Goal: Task Accomplishment & Management: Manage account settings

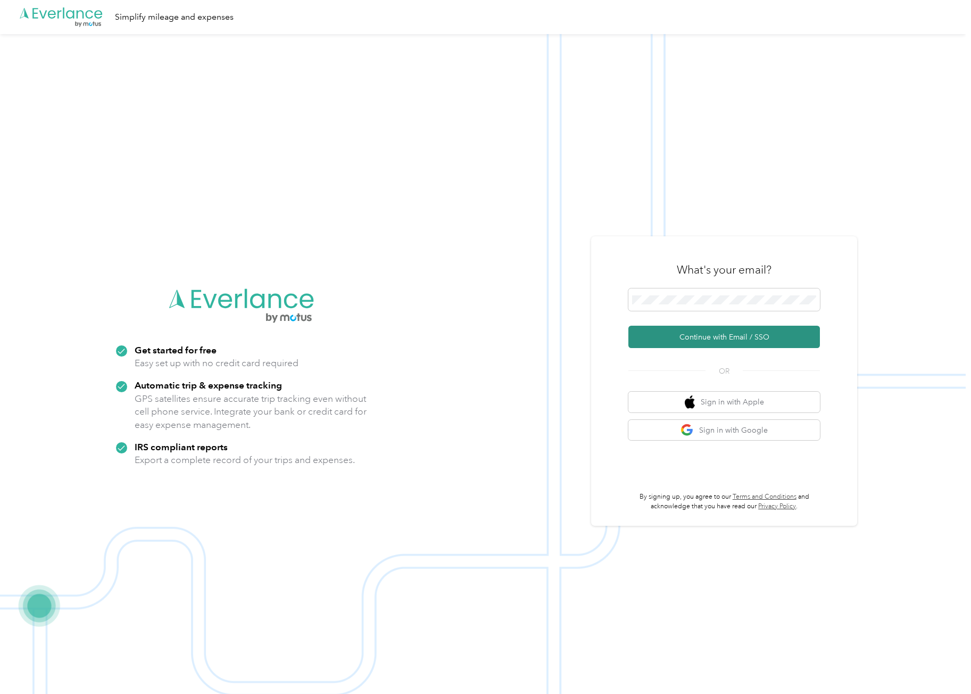
click at [683, 337] on button "Continue with Email / SSO" at bounding box center [724, 337] width 192 height 22
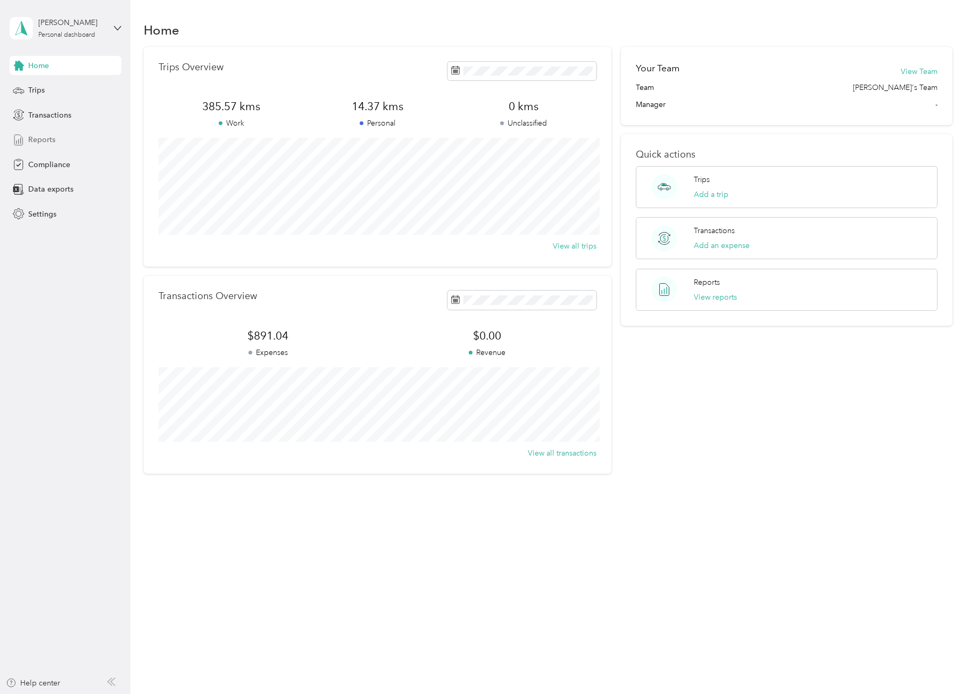
click at [44, 138] on span "Reports" at bounding box center [41, 139] width 27 height 11
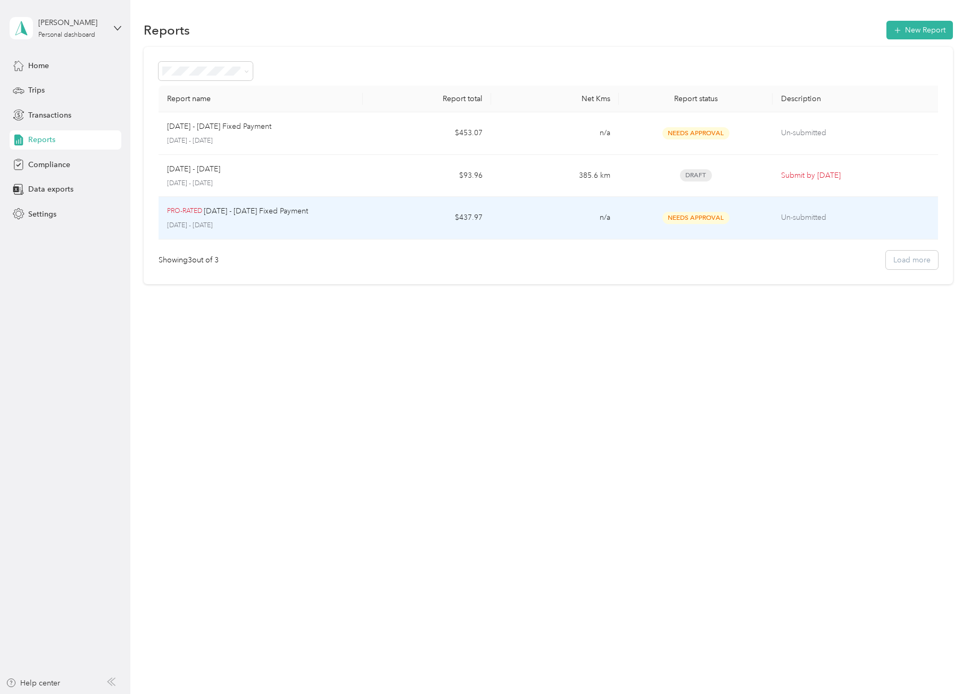
click at [300, 217] on p "[DATE] - [DATE] Fixed Payment" at bounding box center [256, 211] width 104 height 12
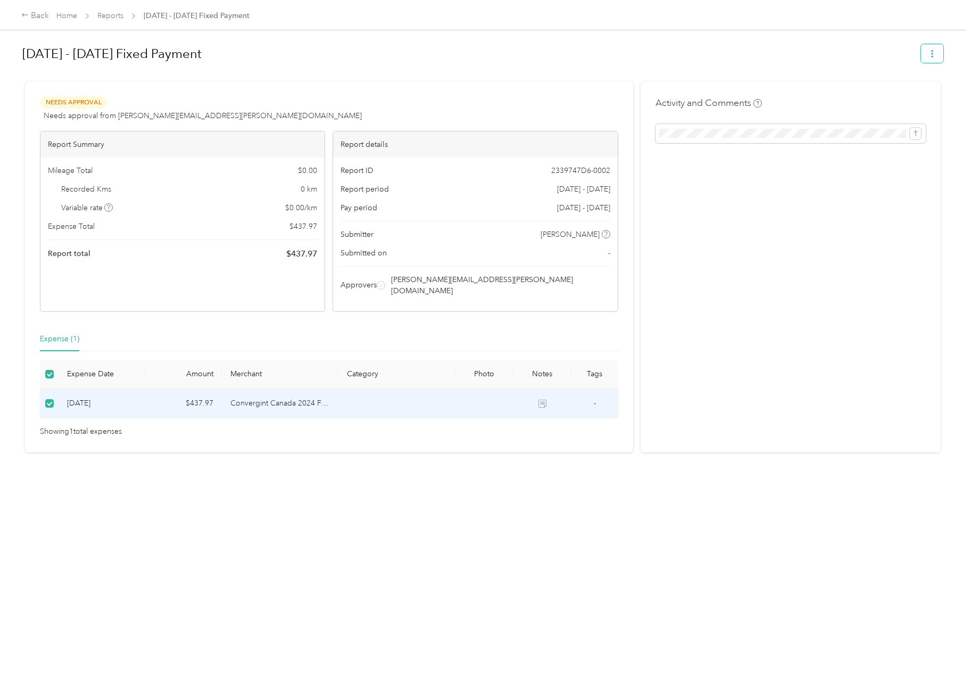
click at [931, 55] on icon "button" at bounding box center [932, 53] width 7 height 7
click at [541, 70] on div "[DATE] - [DATE] Fixed Payment" at bounding box center [482, 55] width 921 height 31
click at [63, 101] on span "Needs Approval" at bounding box center [73, 102] width 67 height 12
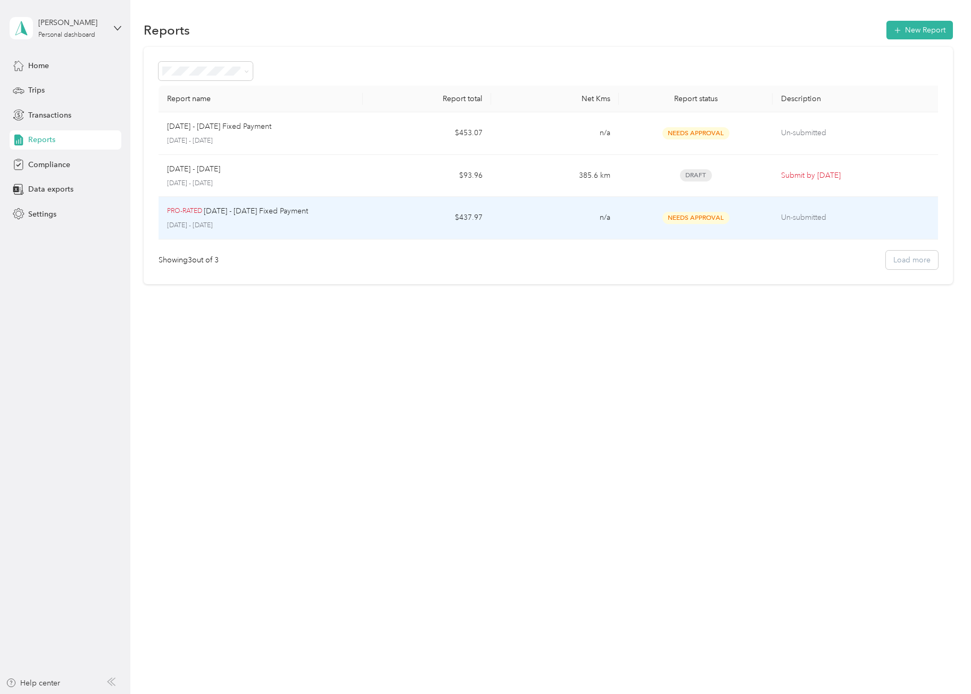
click at [780, 219] on td "Un-submitted" at bounding box center [858, 218] width 171 height 43
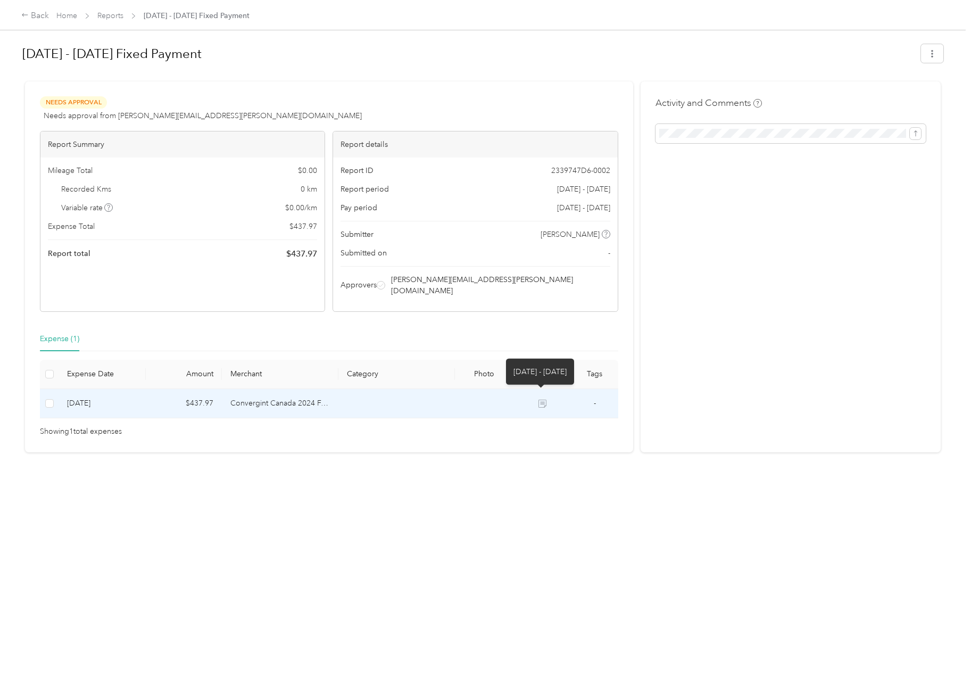
click at [543, 400] on icon at bounding box center [543, 404] width 8 height 8
click at [542, 400] on icon at bounding box center [543, 404] width 8 height 8
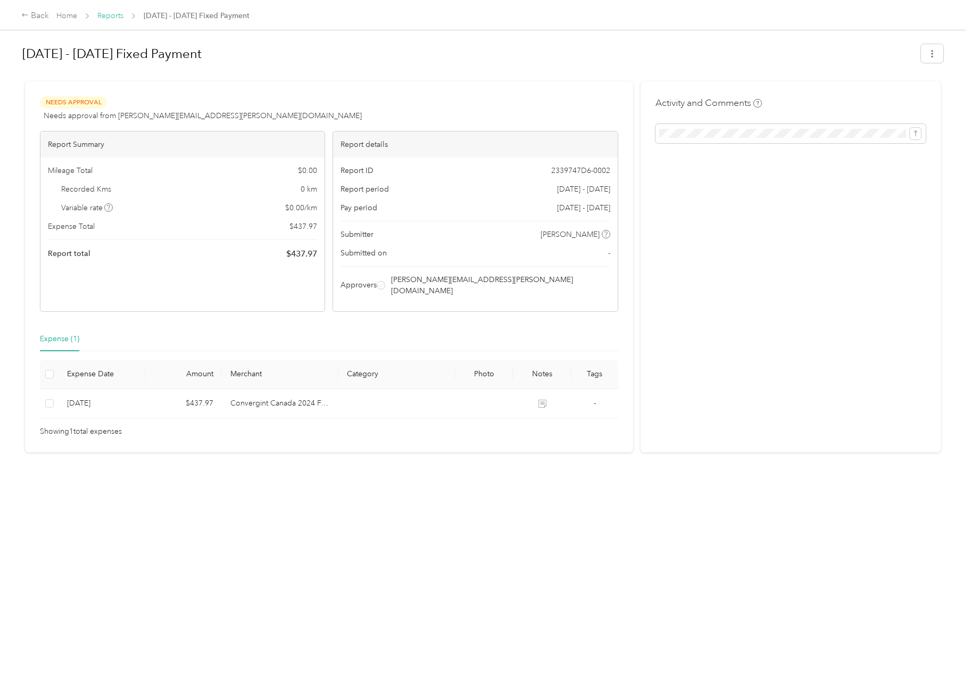
click at [111, 14] on link "Reports" at bounding box center [110, 15] width 26 height 9
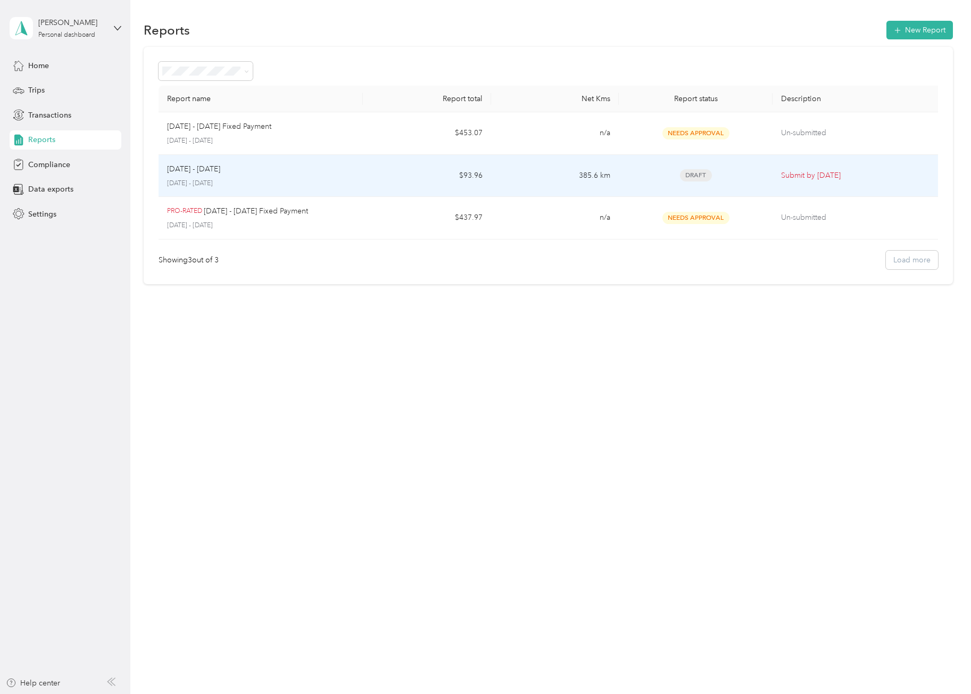
click at [249, 176] on div "[DATE] - [DATE] [DATE] - [DATE]" at bounding box center [261, 175] width 188 height 25
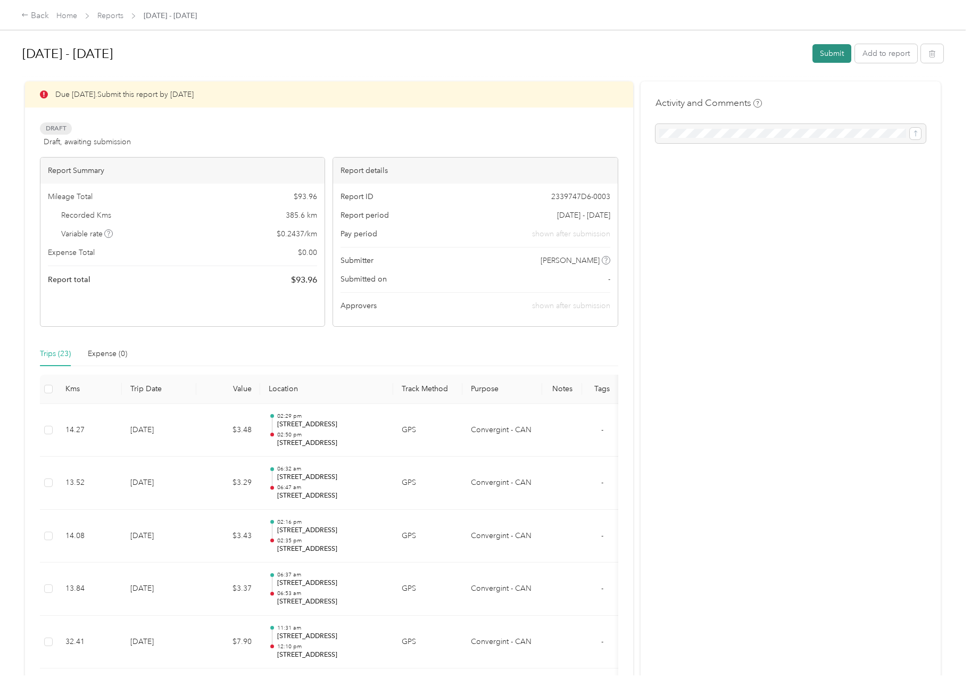
click at [834, 55] on button "Submit" at bounding box center [832, 53] width 39 height 19
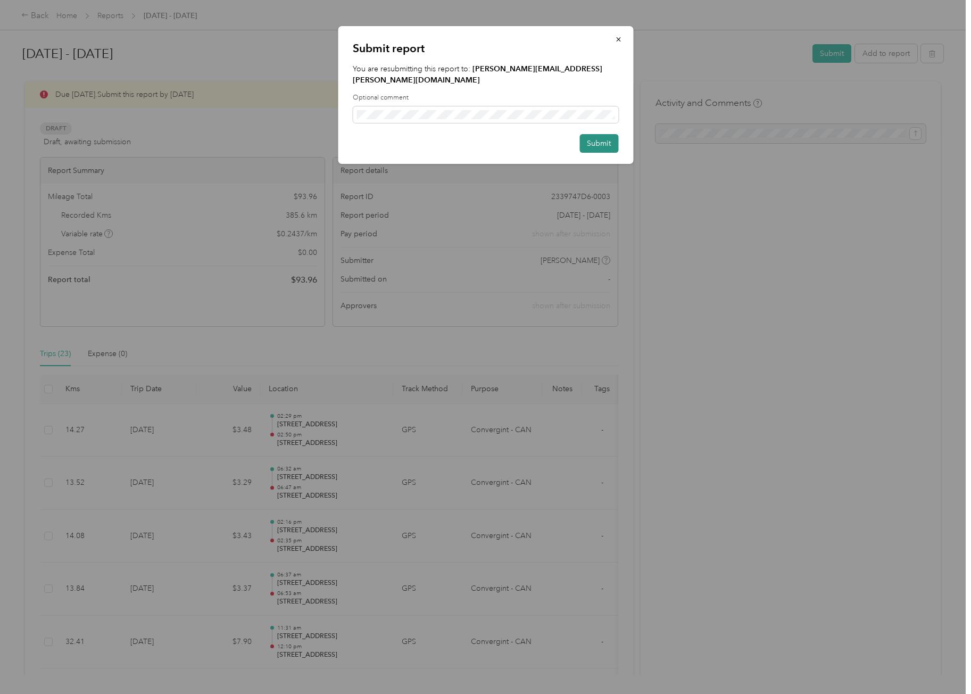
click at [589, 135] on button "Submit" at bounding box center [599, 143] width 39 height 19
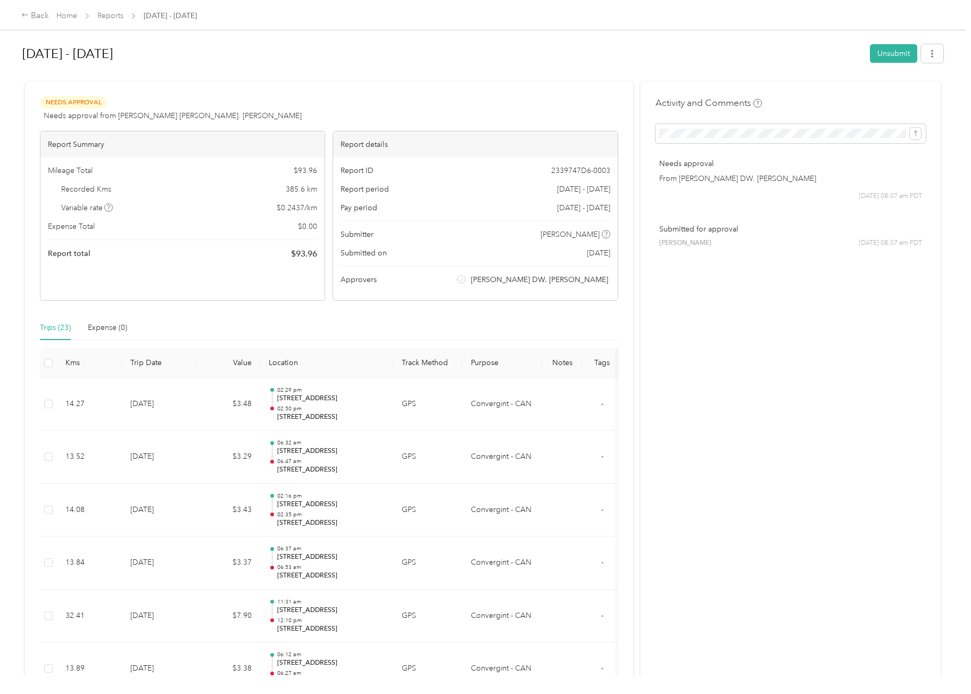
click at [560, 105] on div "Needs Approval Needs approval from [PERSON_NAME] DW. [PERSON_NAME] View activit…" at bounding box center [329, 109] width 578 height 26
click at [68, 19] on link "Home" at bounding box center [66, 15] width 21 height 9
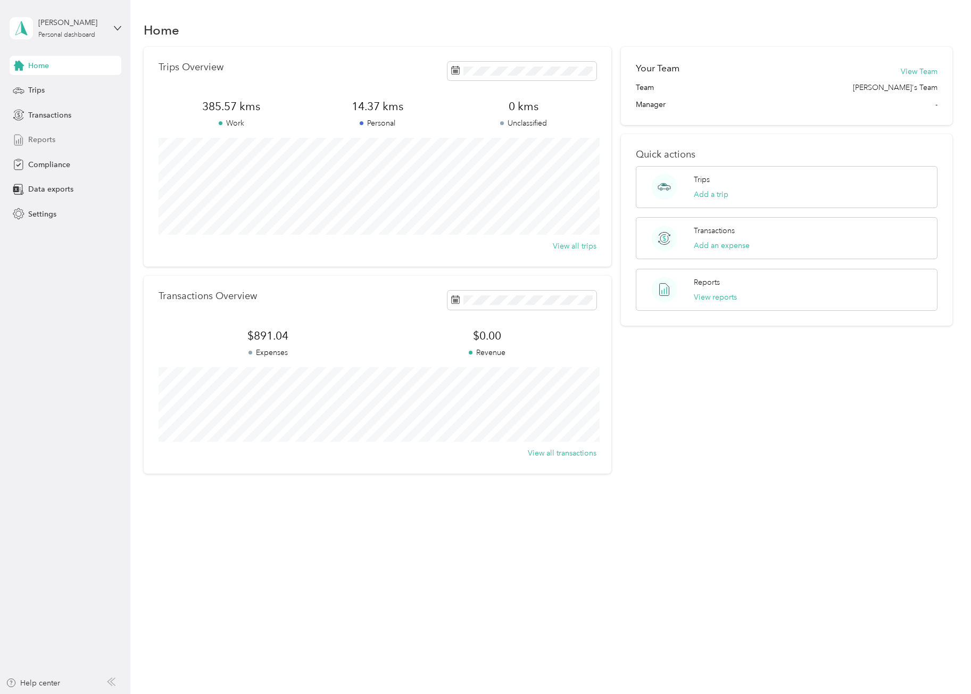
click at [40, 138] on span "Reports" at bounding box center [41, 139] width 27 height 11
